Goal: Task Accomplishment & Management: Complete application form

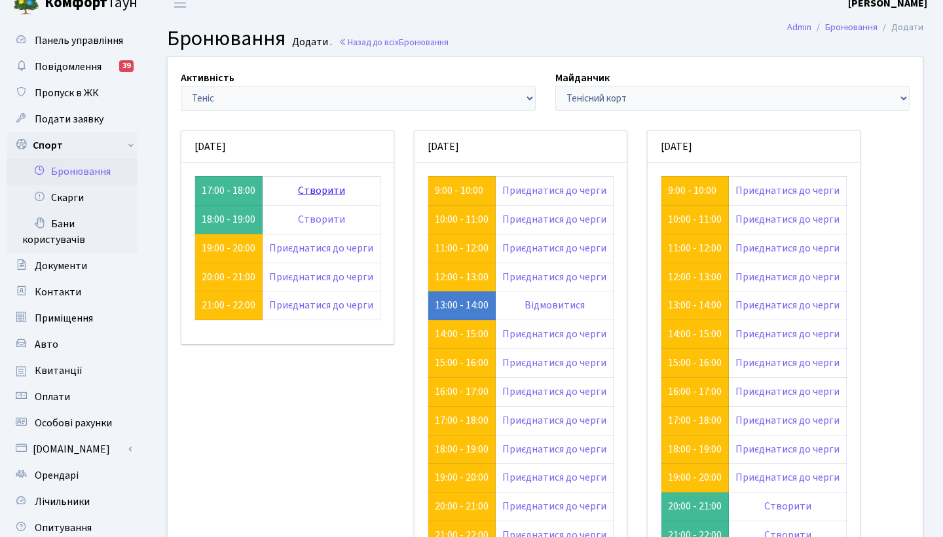
scroll to position [19, 0]
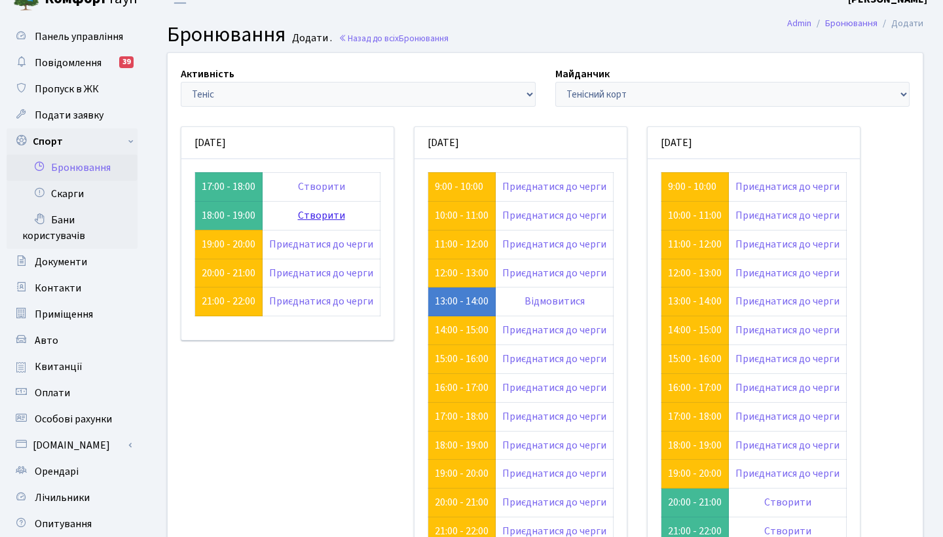
click at [318, 212] on link "Створити" at bounding box center [321, 215] width 47 height 14
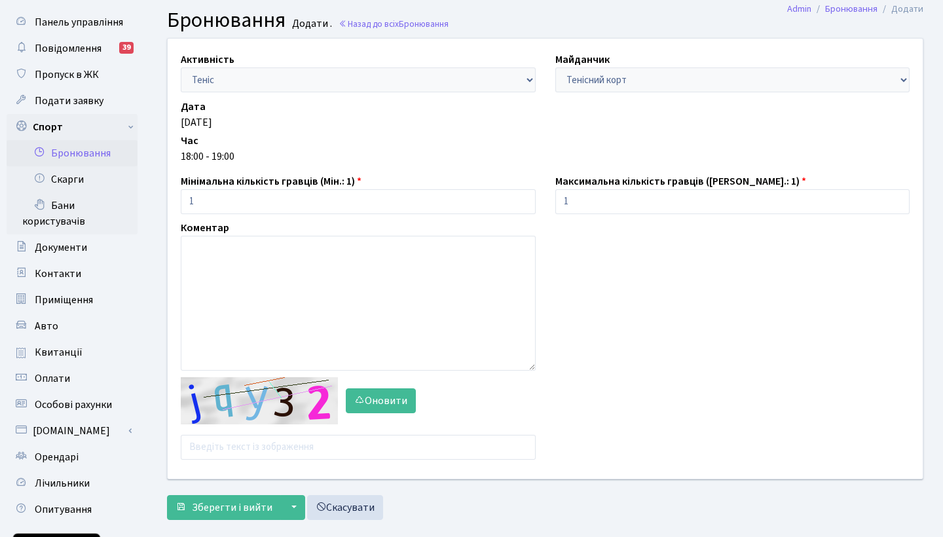
scroll to position [45, 0]
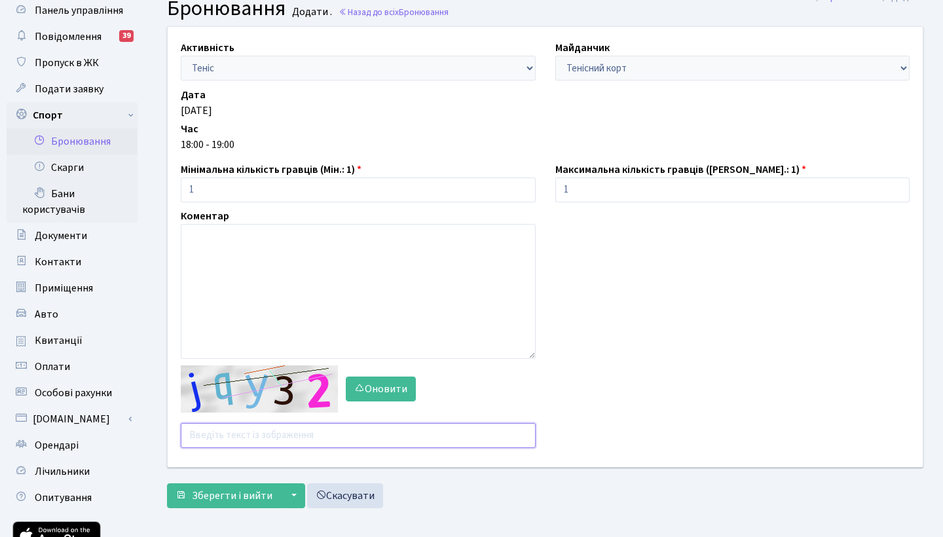
click at [292, 432] on input "text" at bounding box center [358, 435] width 355 height 25
type input "к"
type input "r4rhy"
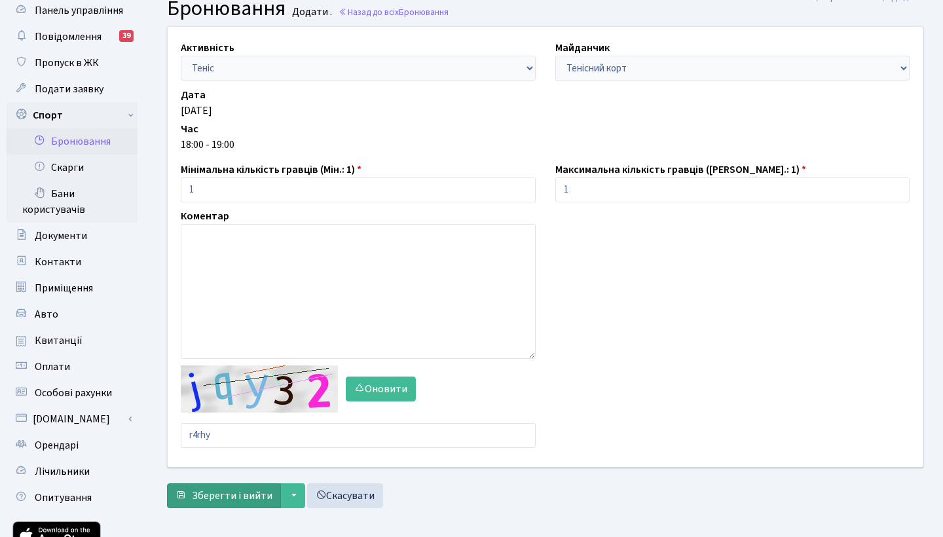
click at [246, 497] on span "Зберегти і вийти" at bounding box center [232, 496] width 81 height 14
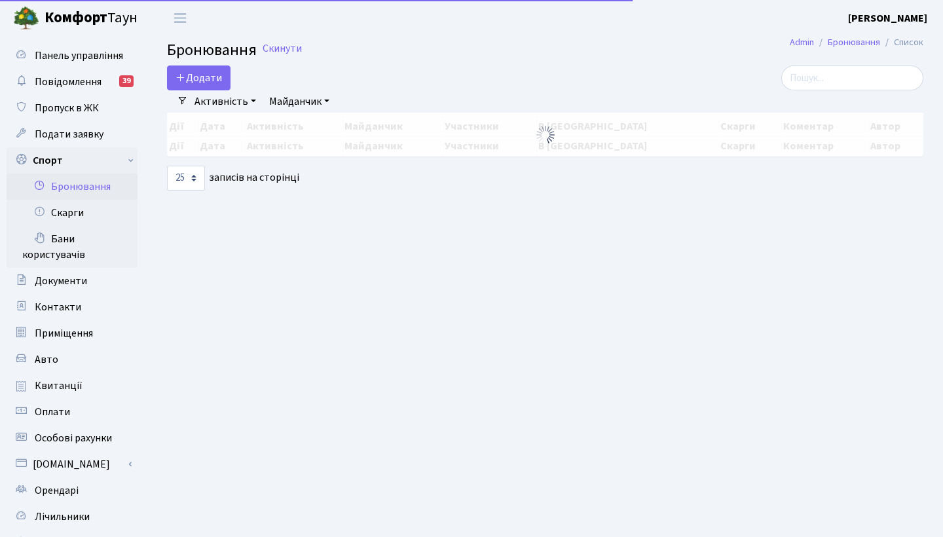
select select "25"
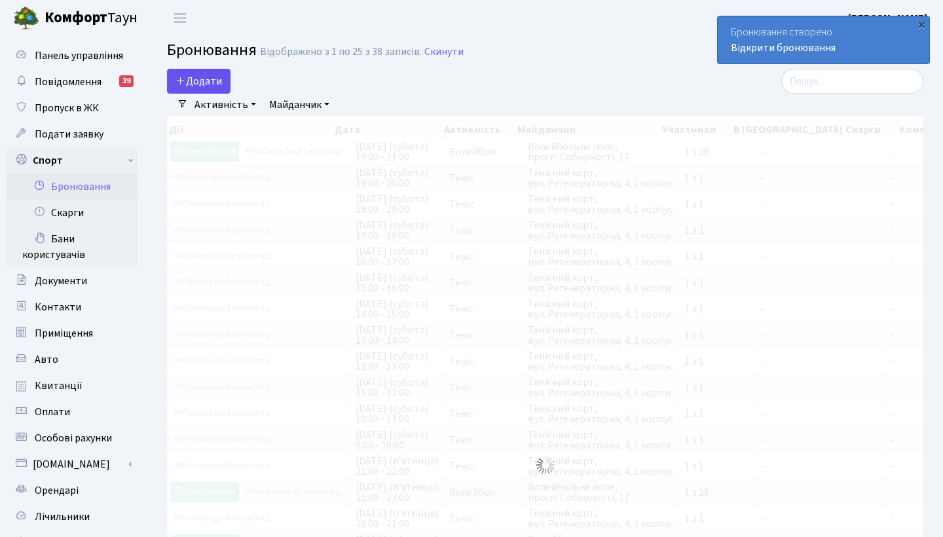
click at [212, 79] on button "Додати" at bounding box center [199, 81] width 64 height 25
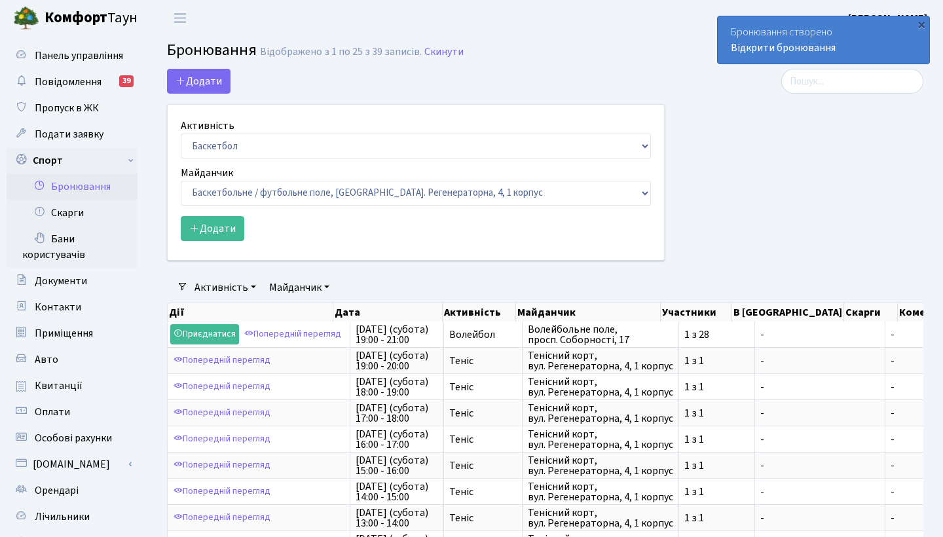
click at [274, 128] on div "Активність Баскетбол Волейбол Йога Катання на роликах Настільний теніс [PERSON_…" at bounding box center [416, 138] width 470 height 41
select select "1"
click at [216, 223] on button "Додати" at bounding box center [213, 228] width 64 height 25
